Goal: Find specific page/section: Find specific page/section

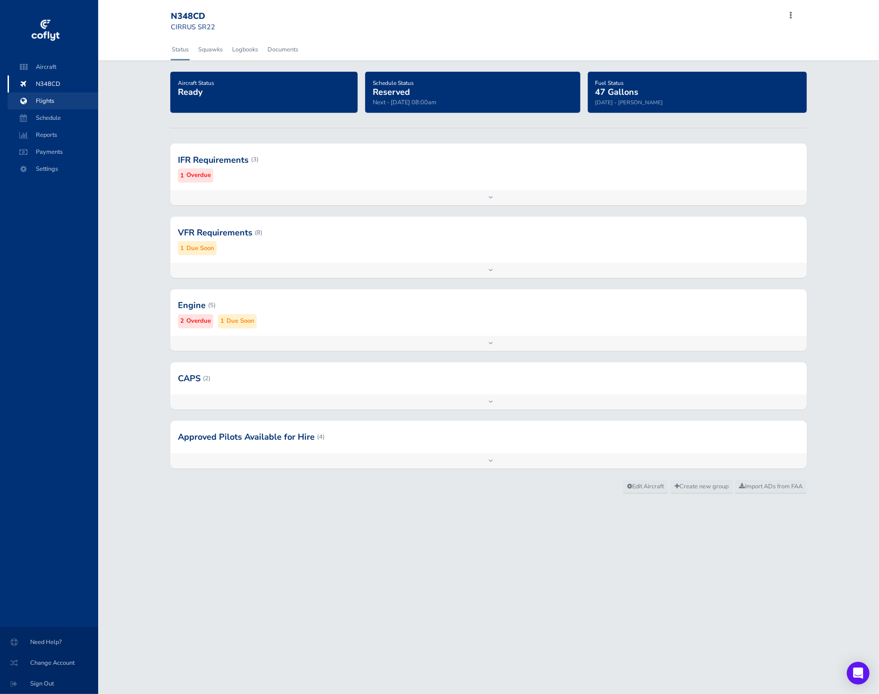
click at [55, 103] on span "Flights" at bounding box center [53, 100] width 72 height 17
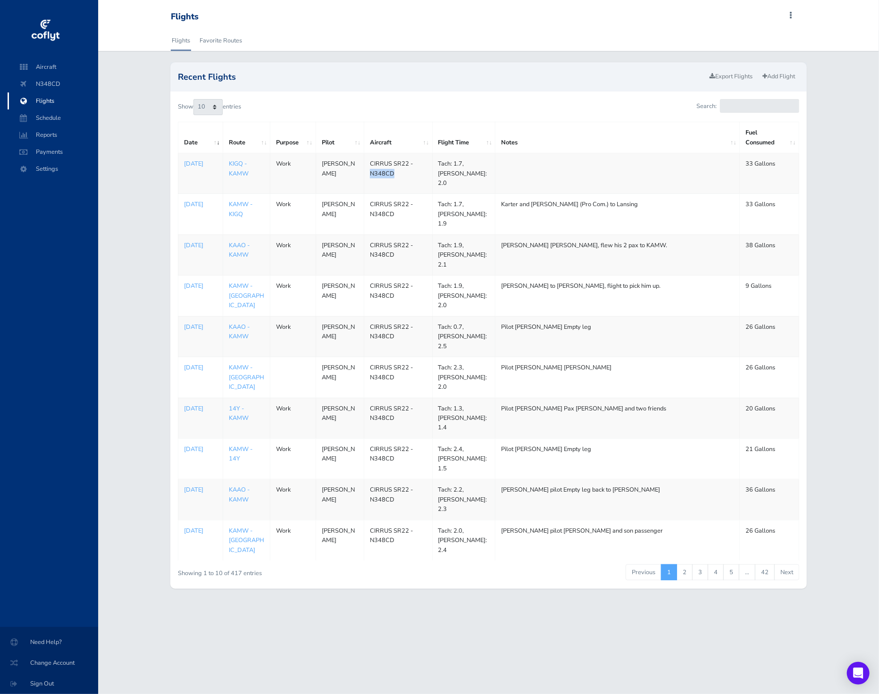
copy td "N348CD"
drag, startPoint x: 406, startPoint y: 177, endPoint x: 1192, endPoint y: 311, distance: 798.1
click at [878, 311] on html "Aircraft N348CD Flights Schedule Reports Payments Settings Need Help? Change Ac…" at bounding box center [439, 347] width 879 height 694
click at [315, 48] on span at bounding box center [287, 40] width 75 height 21
click at [45, 174] on span "Settings" at bounding box center [53, 168] width 72 height 17
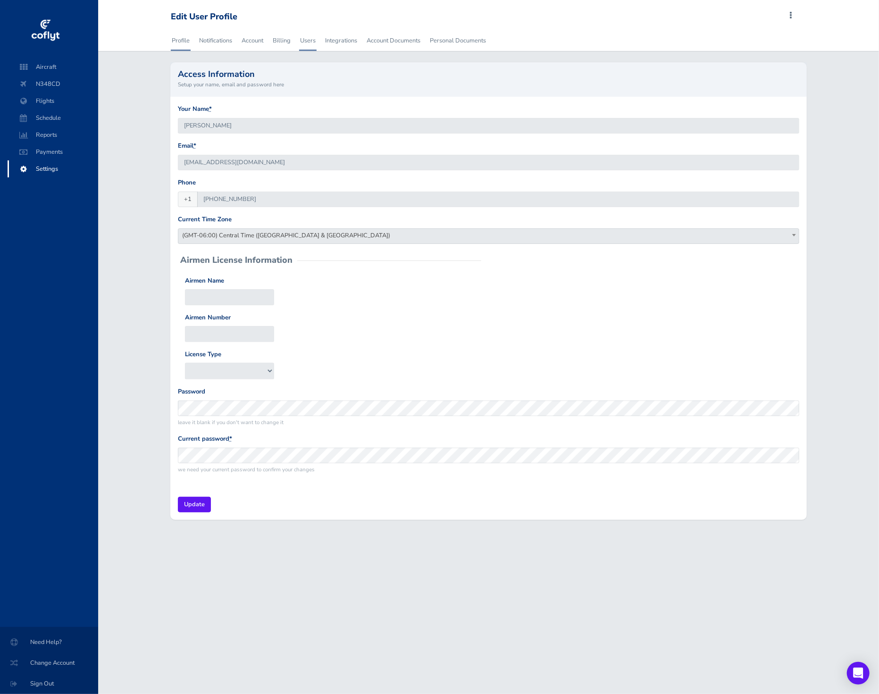
click at [311, 38] on link "Users" at bounding box center [307, 40] width 17 height 21
